Goal: Use online tool/utility: Utilize a website feature to perform a specific function

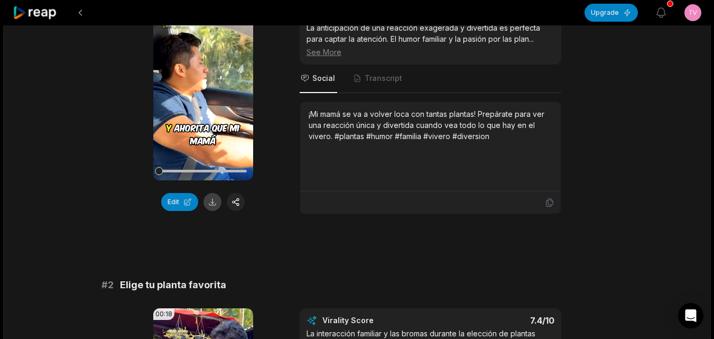
click at [212, 206] on button at bounding box center [212, 202] width 18 height 18
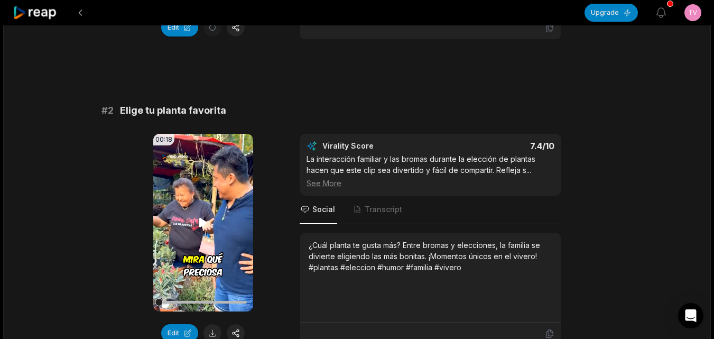
scroll to position [370, 0]
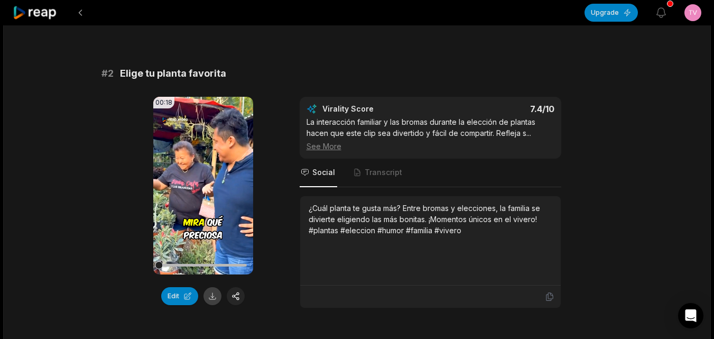
click at [210, 300] on button at bounding box center [212, 296] width 18 height 18
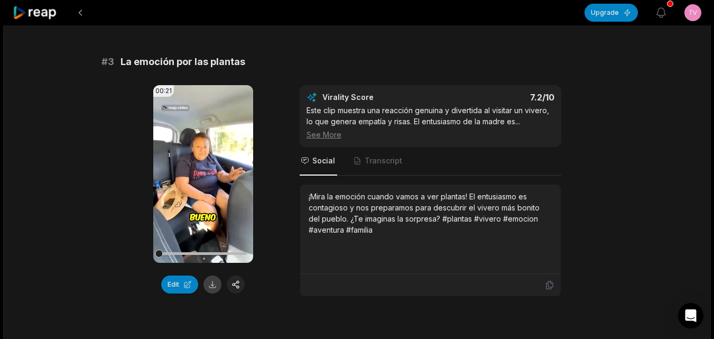
click at [218, 285] on button at bounding box center [212, 284] width 18 height 18
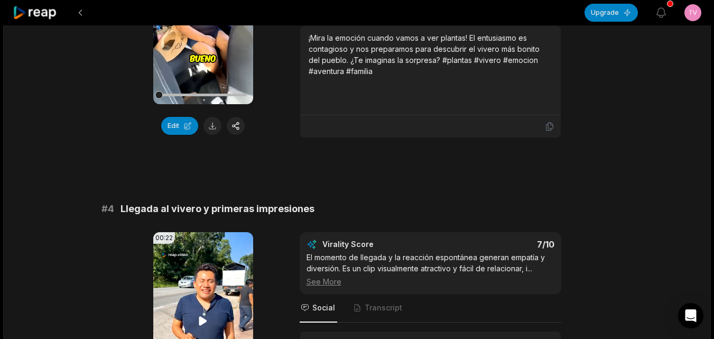
scroll to position [1004, 0]
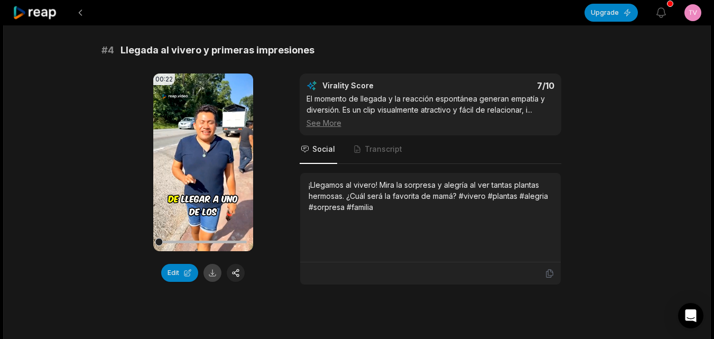
click at [220, 276] on button at bounding box center [212, 273] width 18 height 18
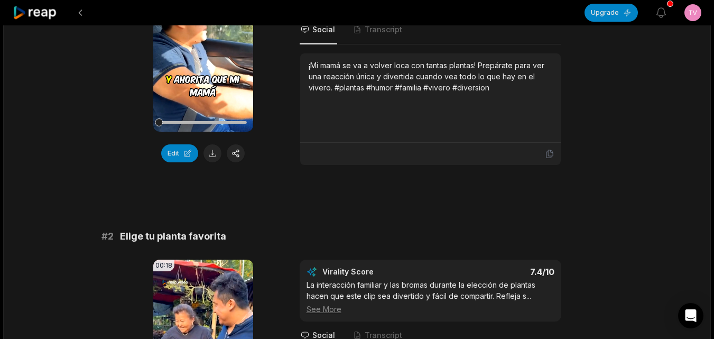
scroll to position [211, 0]
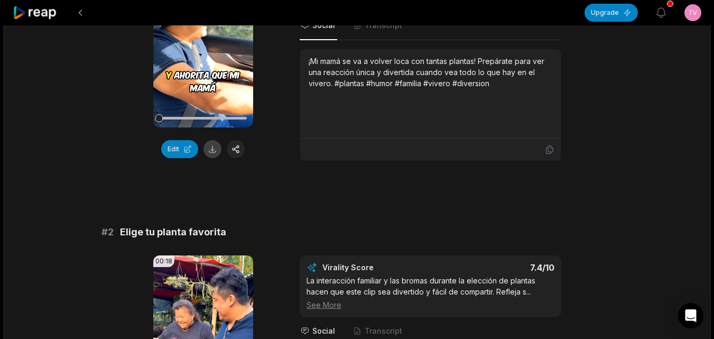
click at [208, 151] on button at bounding box center [212, 149] width 18 height 18
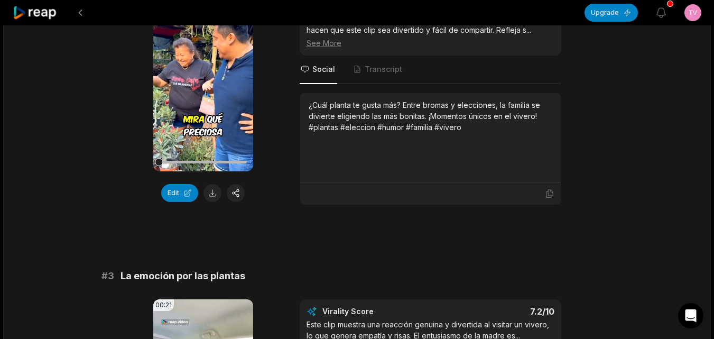
scroll to position [476, 0]
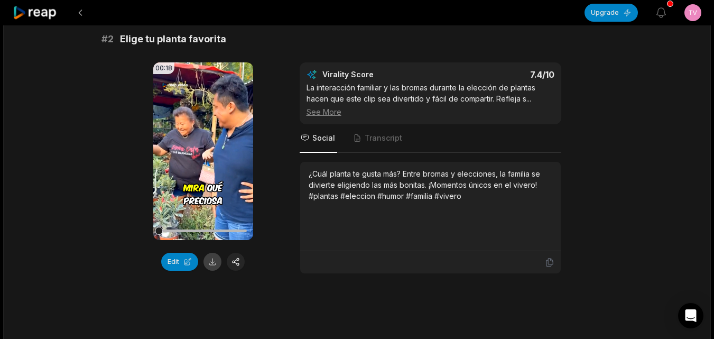
scroll to position [423, 0]
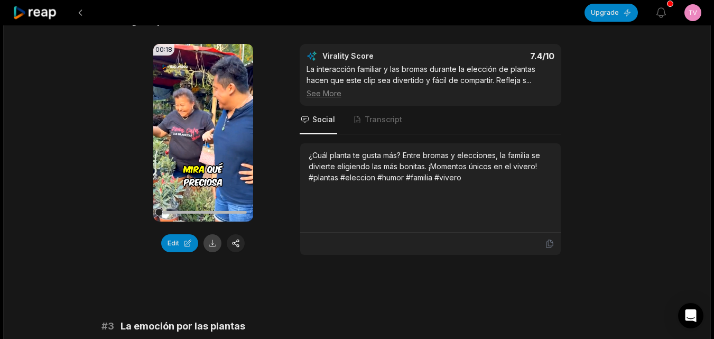
click at [214, 247] on button at bounding box center [212, 243] width 18 height 18
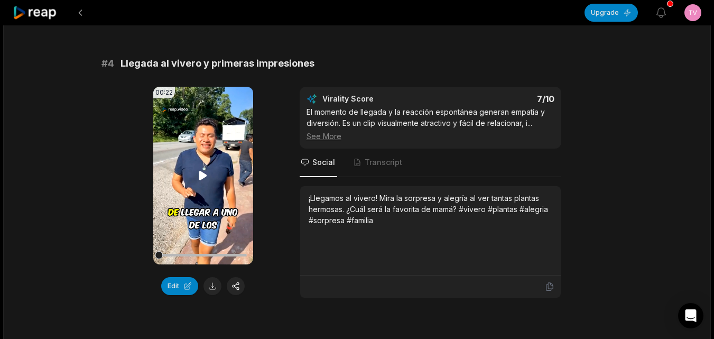
scroll to position [1057, 0]
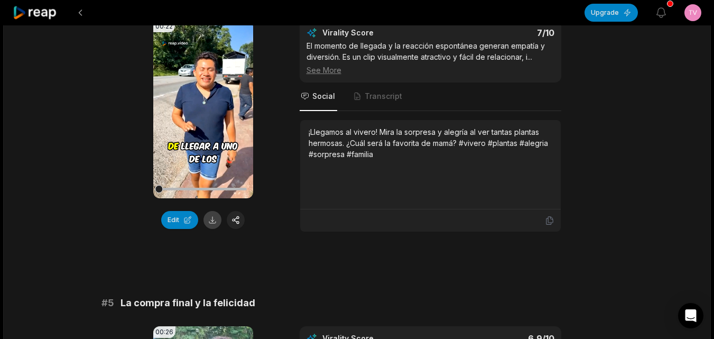
click at [213, 221] on button at bounding box center [212, 220] width 18 height 18
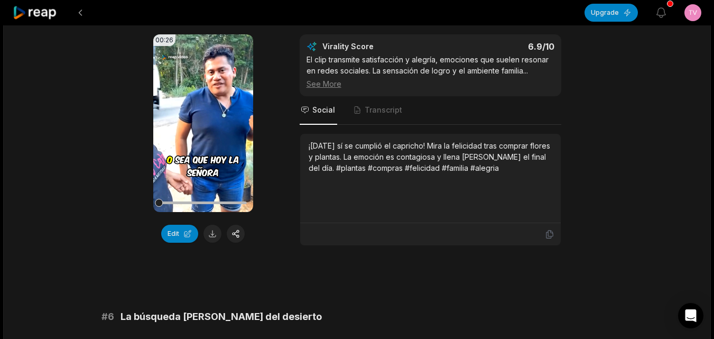
scroll to position [1374, 0]
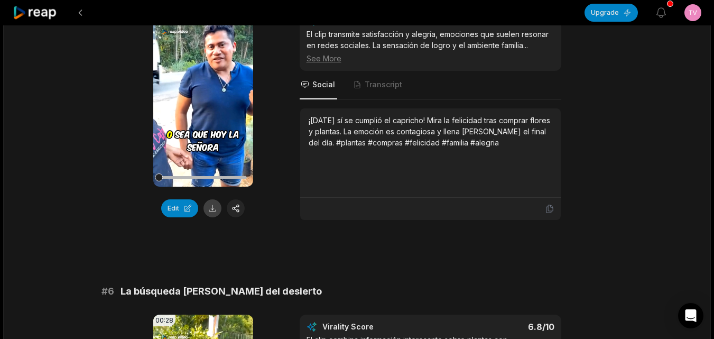
click at [213, 210] on button at bounding box center [212, 208] width 18 height 18
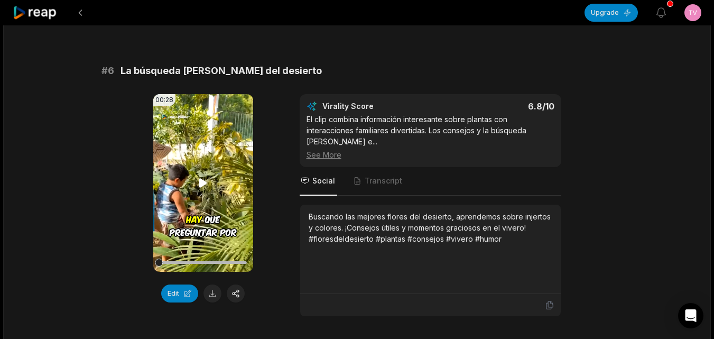
scroll to position [1639, 0]
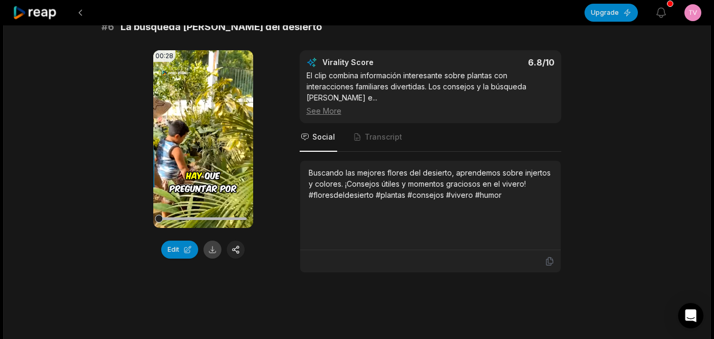
click at [215, 245] on button at bounding box center [212, 249] width 18 height 18
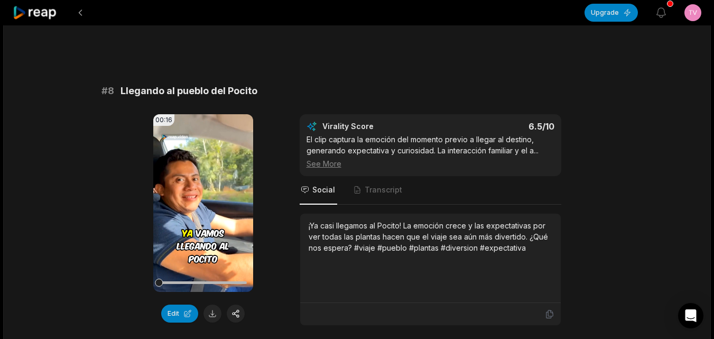
scroll to position [2263, 0]
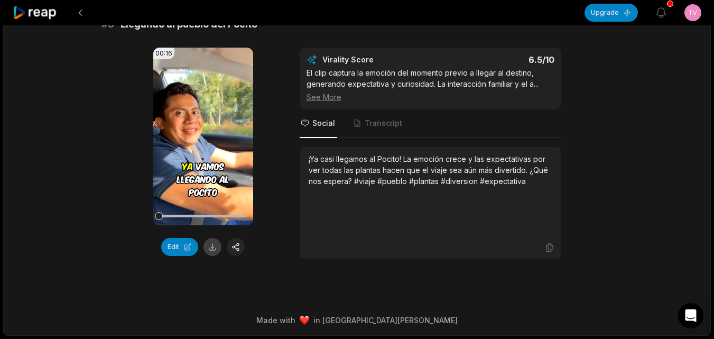
click at [215, 246] on button at bounding box center [212, 247] width 18 height 18
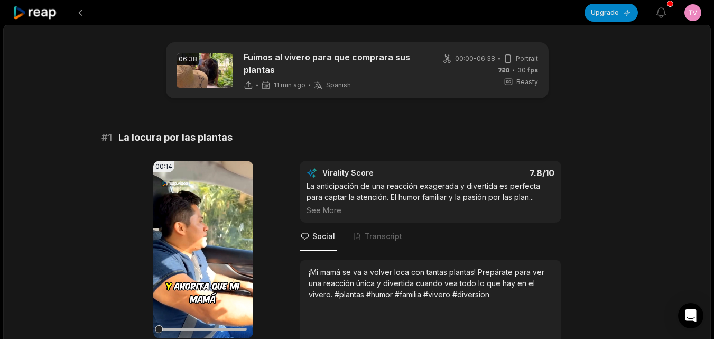
scroll to position [0, 0]
click at [47, 15] on icon at bounding box center [35, 13] width 45 height 14
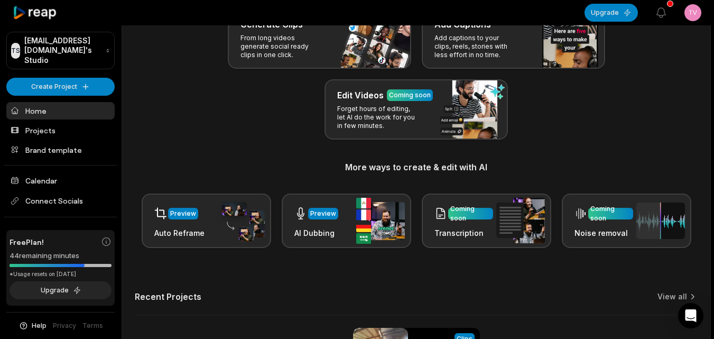
scroll to position [260, 0]
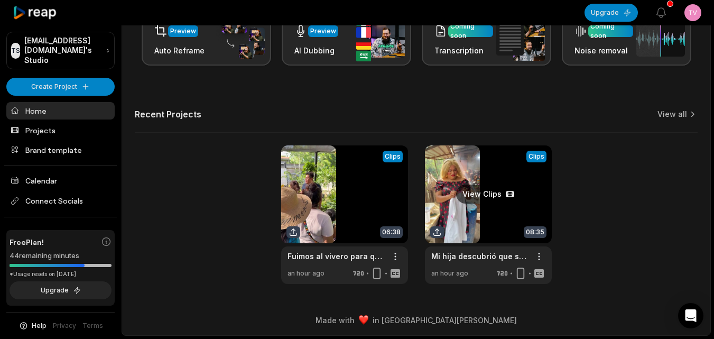
click at [493, 224] on link at bounding box center [488, 214] width 127 height 138
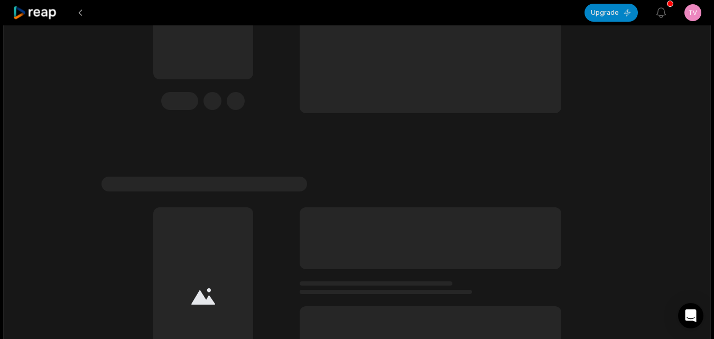
scroll to position [264, 0]
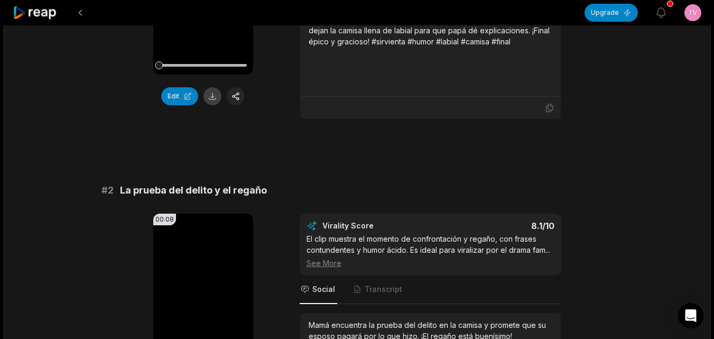
click at [211, 99] on button at bounding box center [212, 96] width 18 height 18
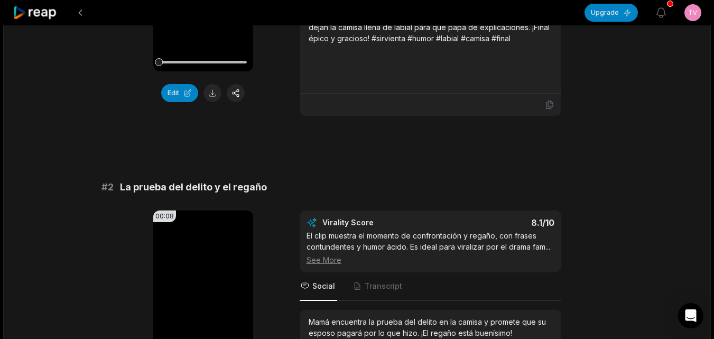
scroll to position [529, 0]
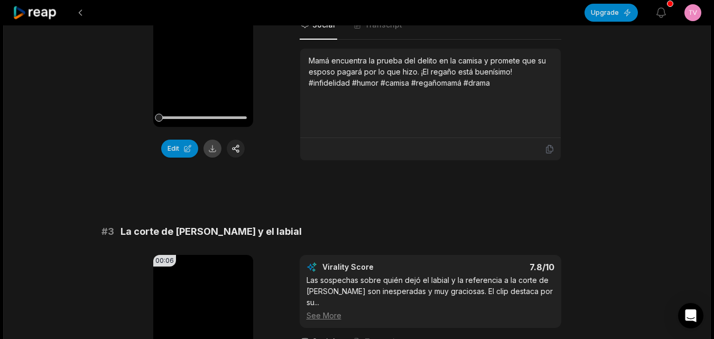
click at [214, 151] on button at bounding box center [212, 149] width 18 height 18
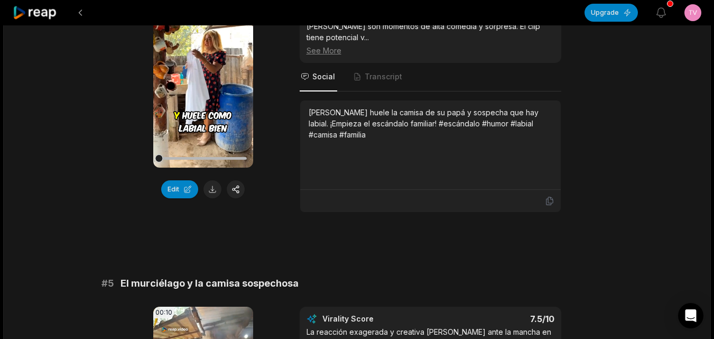
click at [213, 180] on button at bounding box center [212, 189] width 18 height 18
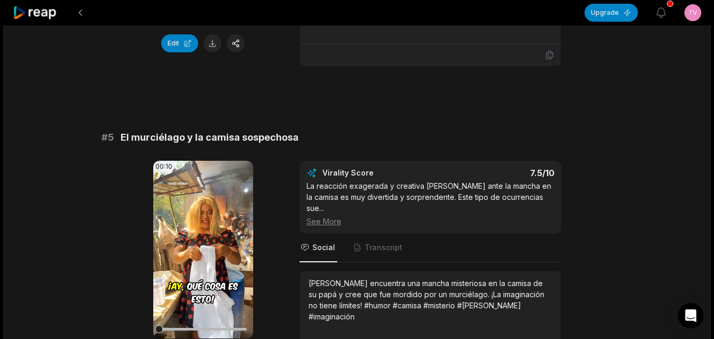
scroll to position [1374, 0]
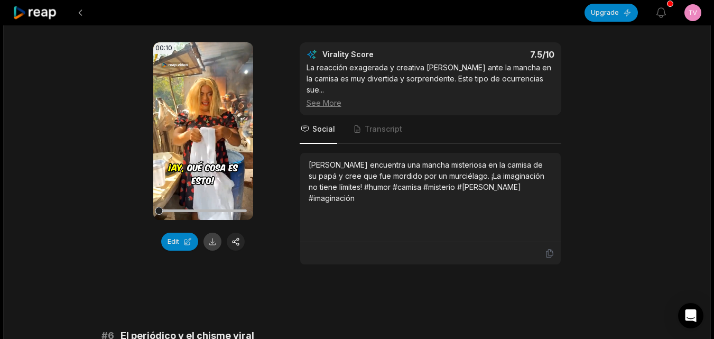
click at [215, 233] on button at bounding box center [212, 242] width 18 height 18
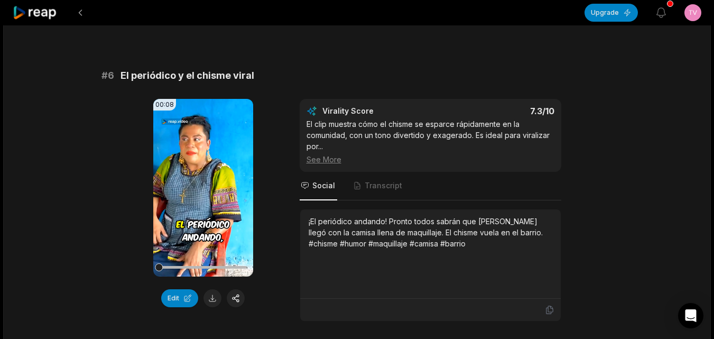
scroll to position [1639, 0]
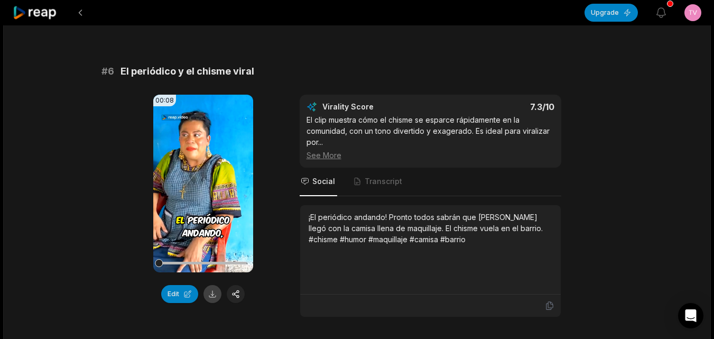
click at [208, 285] on button at bounding box center [212, 294] width 18 height 18
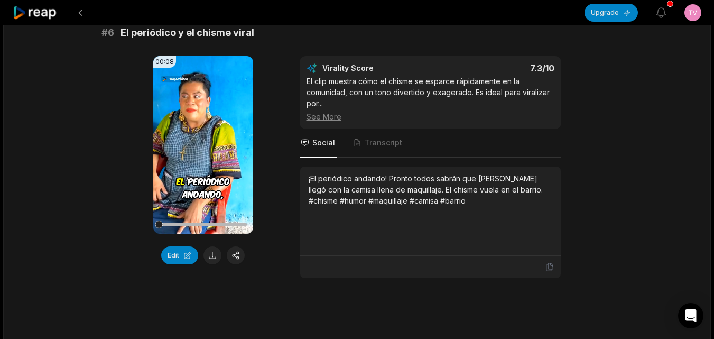
scroll to position [1956, 0]
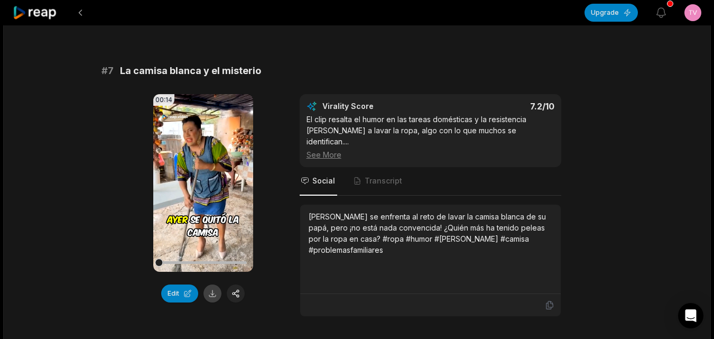
click at [212, 284] on button at bounding box center [212, 293] width 18 height 18
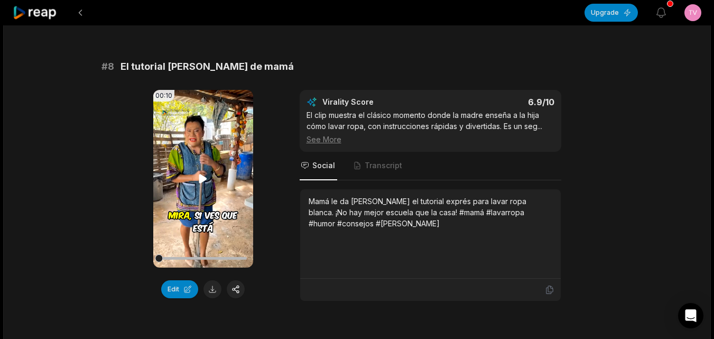
scroll to position [2378, 0]
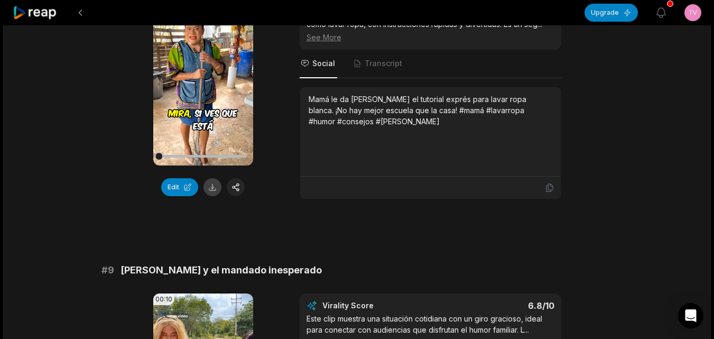
click at [212, 178] on button at bounding box center [212, 187] width 18 height 18
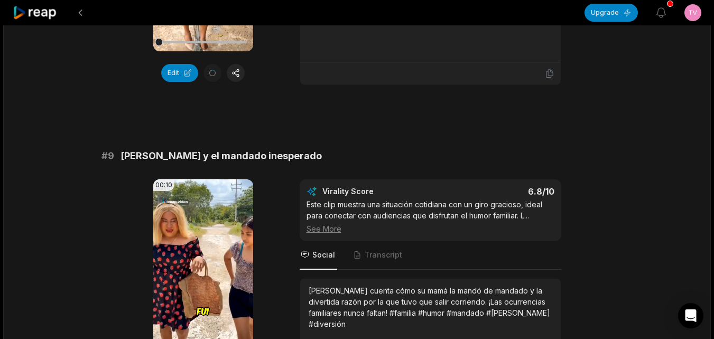
scroll to position [2643, 0]
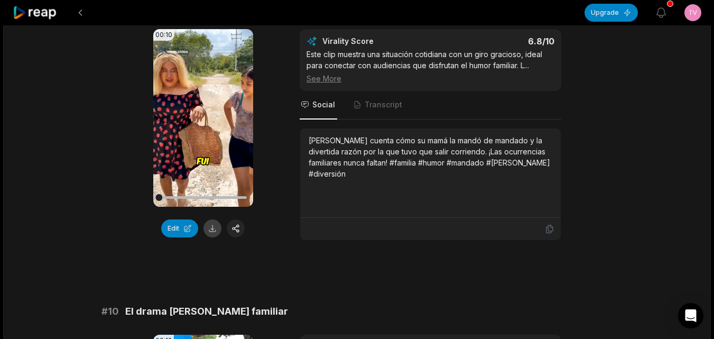
click at [212, 219] on button at bounding box center [212, 228] width 18 height 18
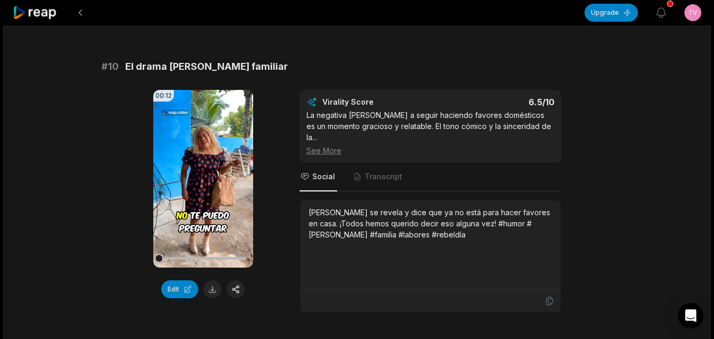
scroll to position [2896, 0]
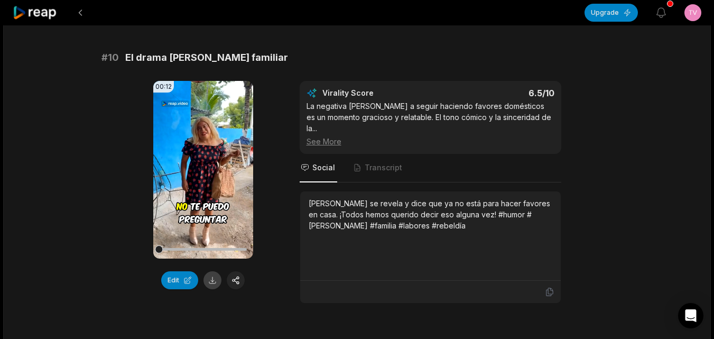
click at [211, 271] on button at bounding box center [212, 280] width 18 height 18
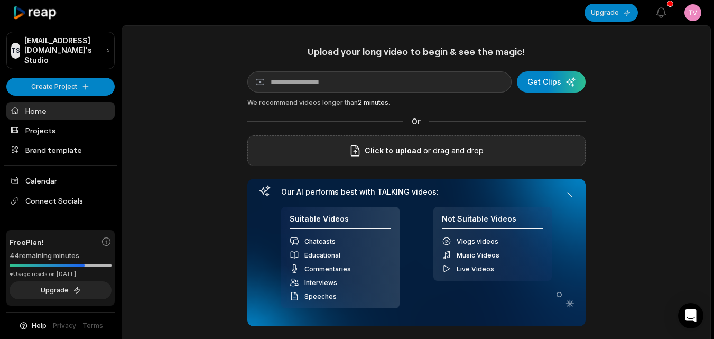
click at [310, 143] on div "Click to upload or drag and drop" at bounding box center [416, 150] width 338 height 31
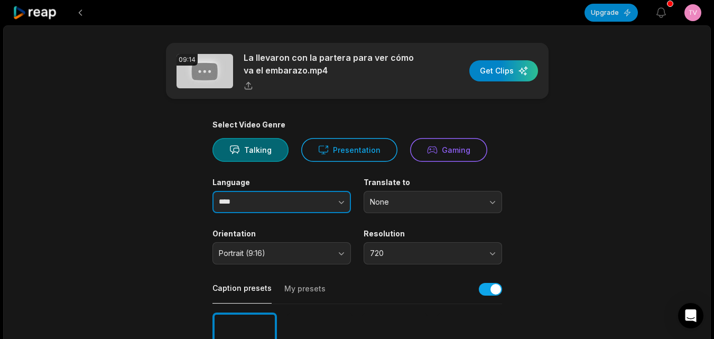
click at [313, 199] on button "button" at bounding box center [320, 202] width 60 height 22
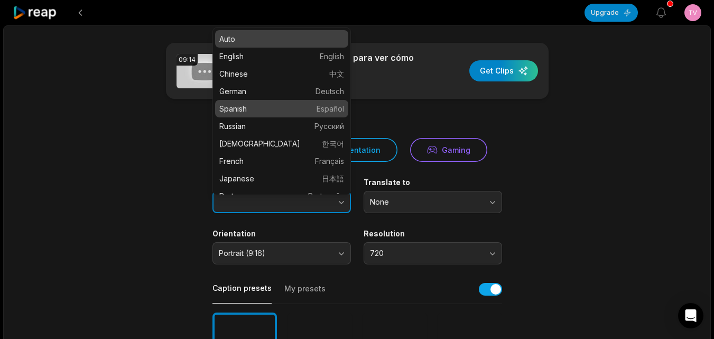
type input "*******"
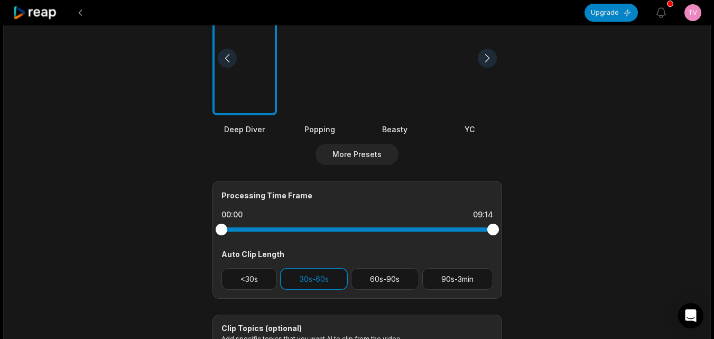
scroll to position [370, 0]
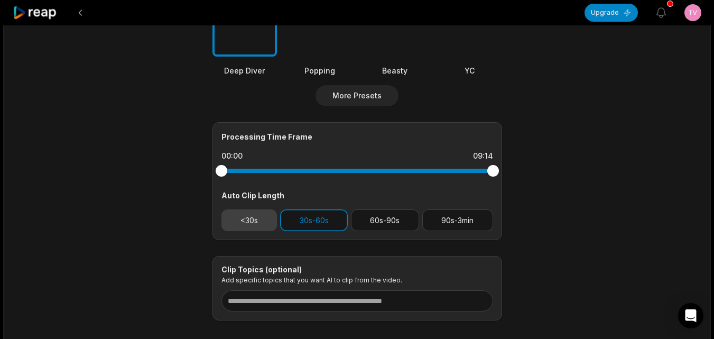
click at [258, 222] on button "<30s" at bounding box center [249, 220] width 56 height 22
click at [311, 219] on button "30s-60s" at bounding box center [314, 220] width 68 height 22
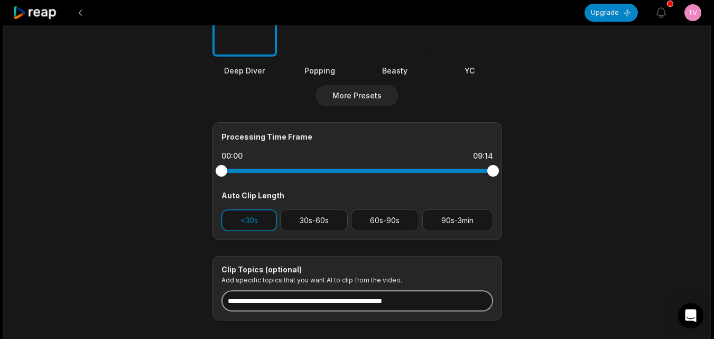
click at [351, 294] on input at bounding box center [357, 300] width 272 height 21
paste input "**********"
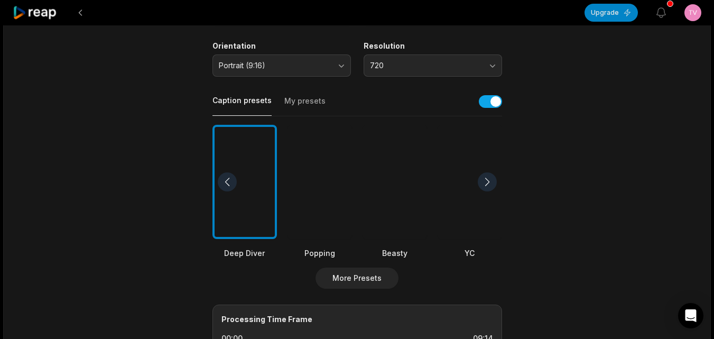
scroll to position [159, 0]
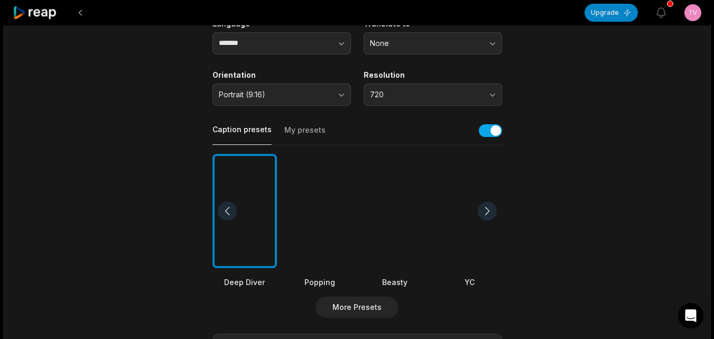
type input "**********"
click at [381, 246] on div at bounding box center [395, 211] width 64 height 115
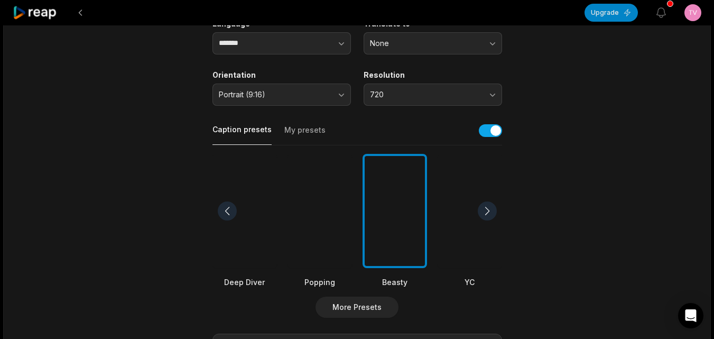
scroll to position [0, 0]
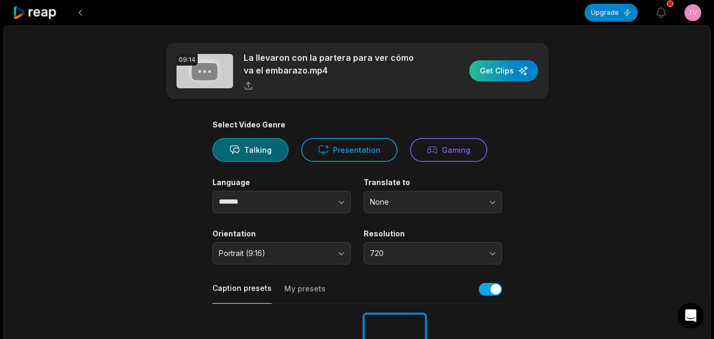
click at [492, 71] on div "button" at bounding box center [503, 70] width 69 height 21
